Goal: Check status: Check status

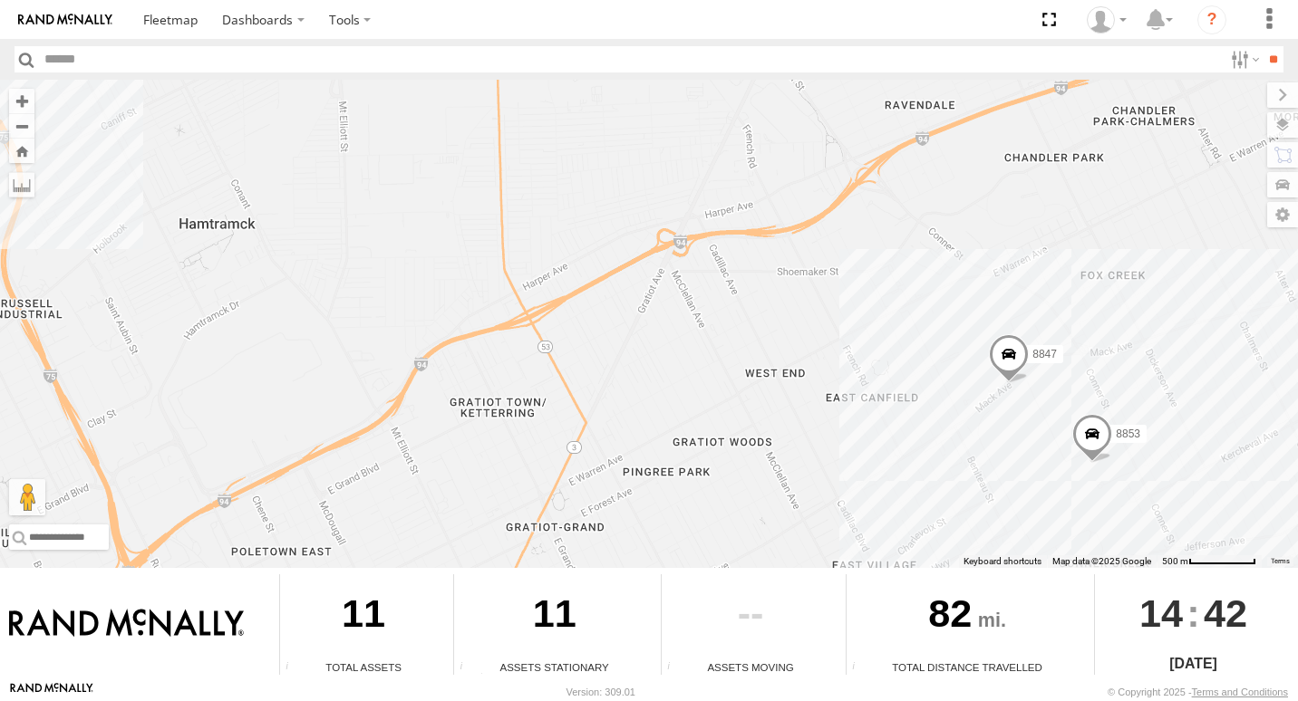
drag, startPoint x: 866, startPoint y: 289, endPoint x: 722, endPoint y: 227, distance: 155.9
click at [722, 227] on div "9 8853 8847" at bounding box center [649, 324] width 1298 height 488
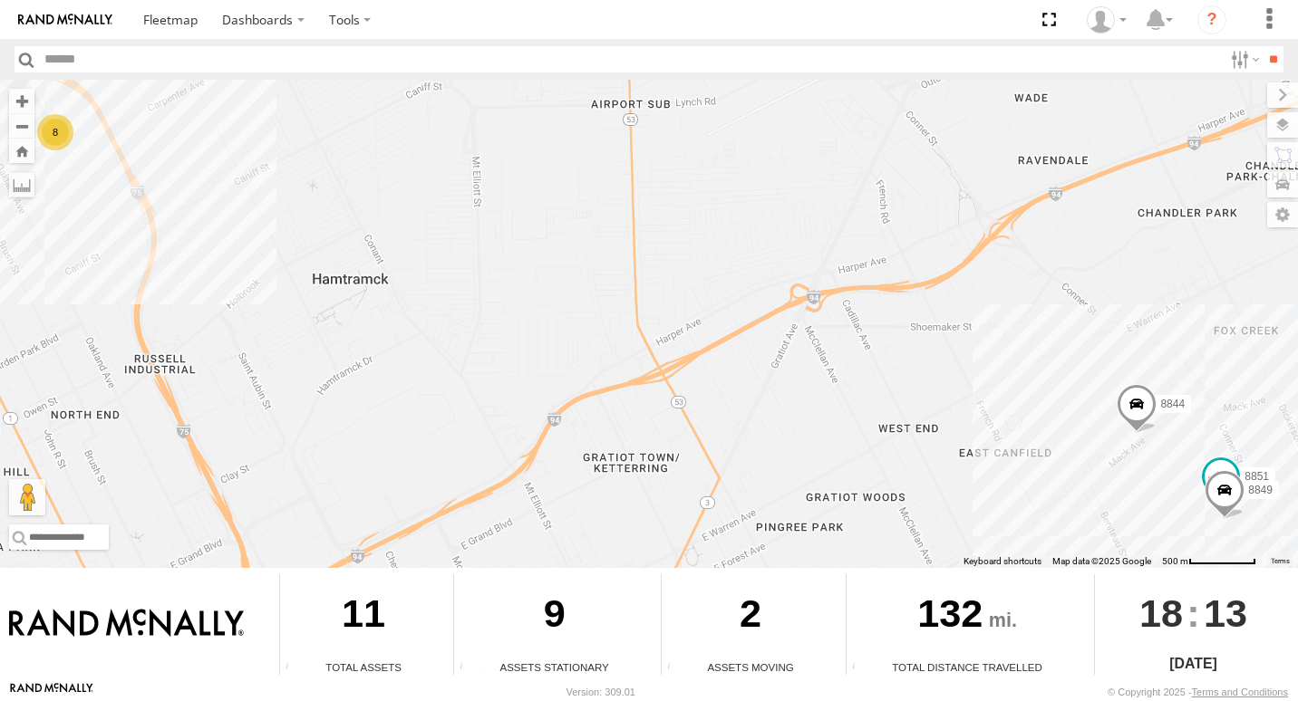
click at [59, 139] on div "8" at bounding box center [55, 132] width 36 height 36
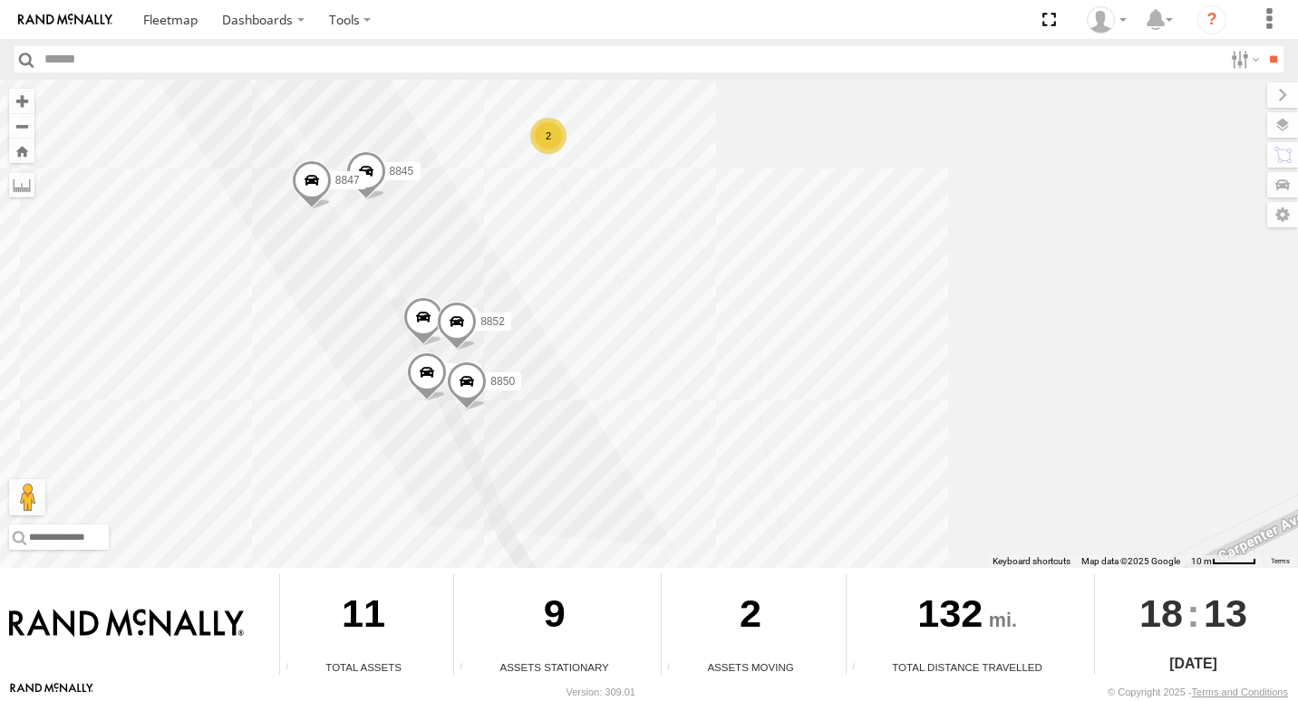
click at [539, 136] on div "2" at bounding box center [548, 136] width 36 height 36
